Goal: Check status

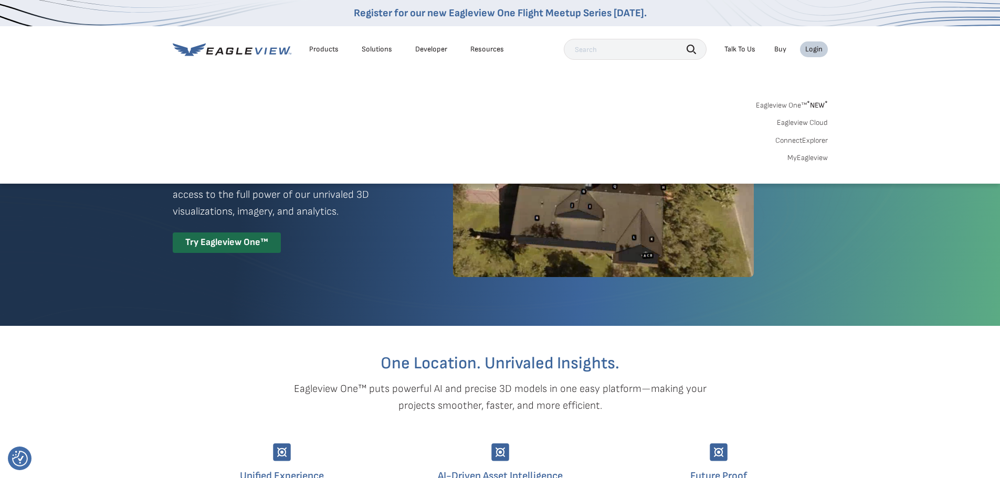
click at [811, 156] on link "MyEagleview" at bounding box center [808, 157] width 40 height 9
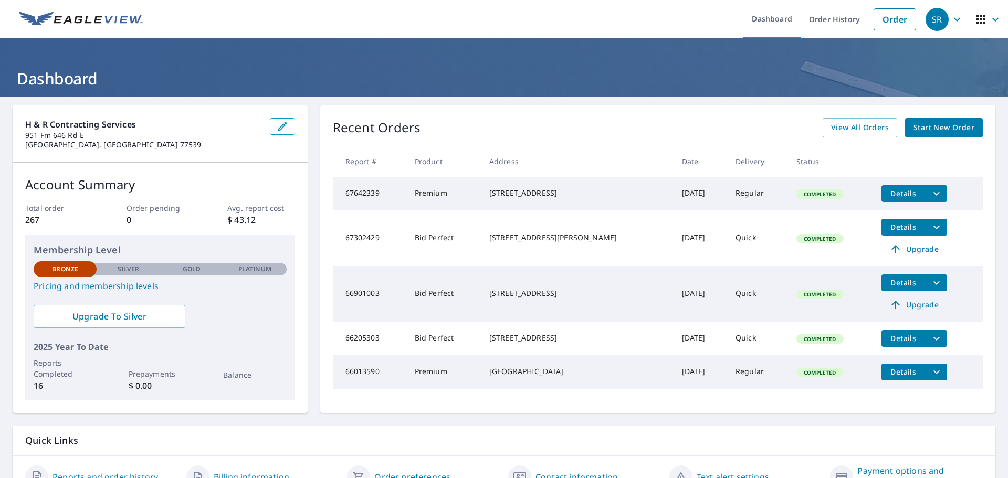
click at [930, 191] on icon "filesDropdownBtn-67642339" at bounding box center [936, 193] width 13 height 13
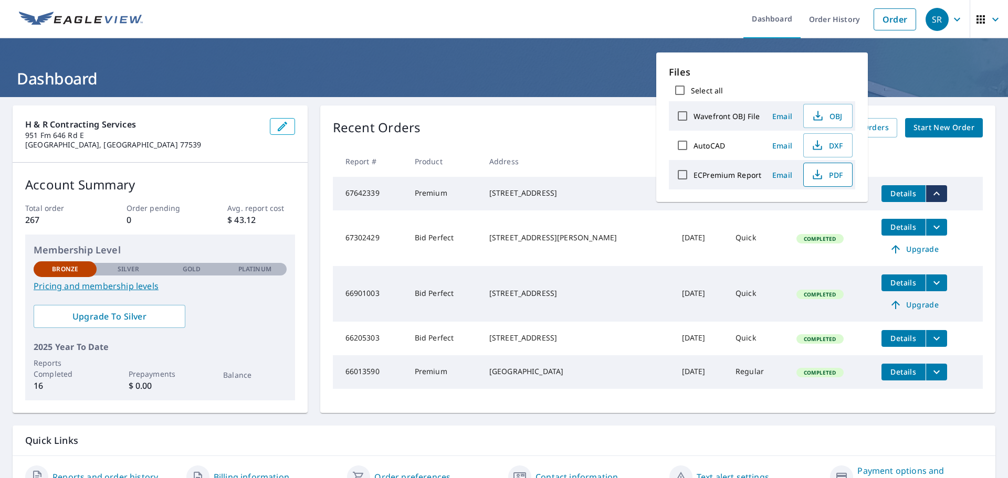
click at [820, 181] on icon "button" at bounding box center [817, 175] width 13 height 13
click at [561, 24] on ul "Dashboard Order History Order" at bounding box center [535, 19] width 772 height 38
